Goal: Find specific page/section: Find specific page/section

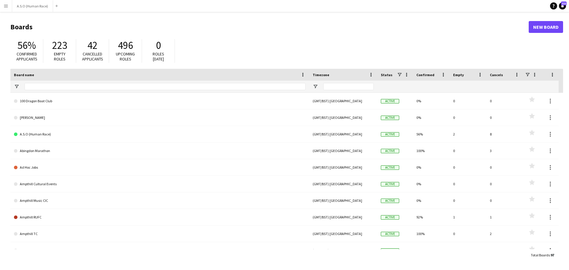
click at [8, 7] on app-icon "Menu" at bounding box center [6, 6] width 5 height 5
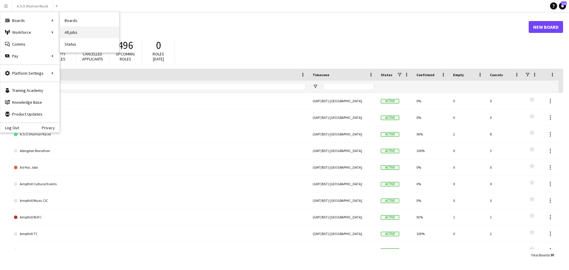
click at [69, 29] on link "All jobs" at bounding box center [89, 32] width 59 height 12
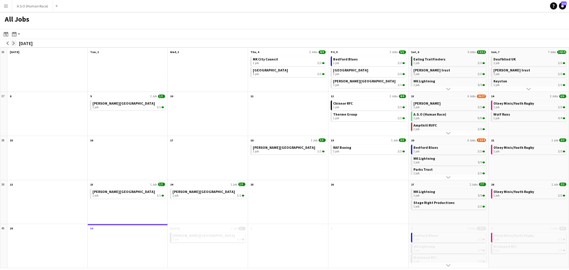
click at [14, 43] on app-icon "arrow-right" at bounding box center [14, 44] width 4 height 4
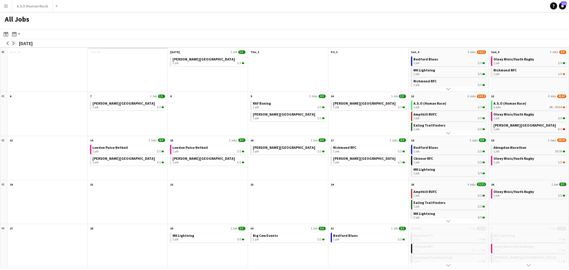
click at [13, 43] on app-icon "arrow-right" at bounding box center [14, 44] width 4 height 4
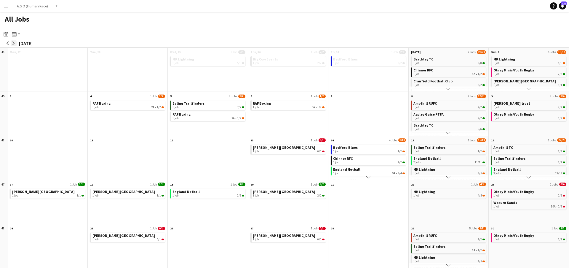
click at [13, 43] on app-icon "arrow-right" at bounding box center [14, 44] width 4 height 4
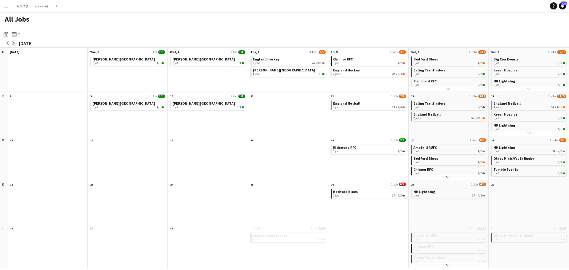
click at [13, 43] on app-icon "arrow-right" at bounding box center [14, 44] width 4 height 4
